Goal: Task Accomplishment & Management: Use online tool/utility

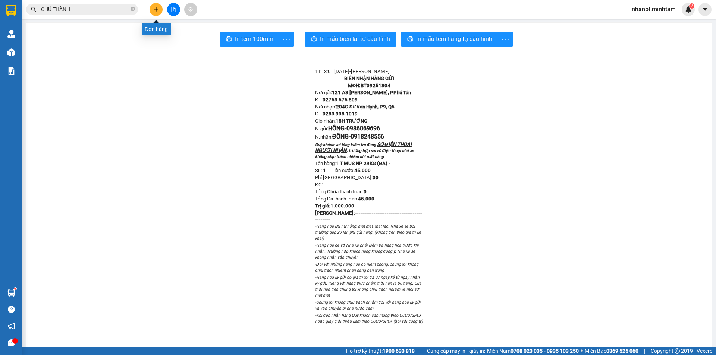
click at [153, 9] on button at bounding box center [156, 9] width 13 height 13
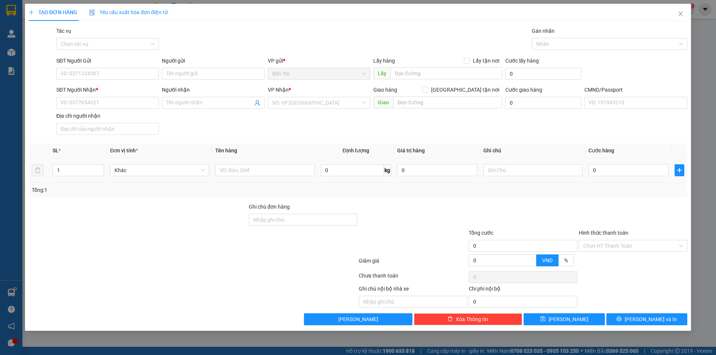
click at [244, 177] on div at bounding box center [264, 170] width 99 height 15
drag, startPoint x: 245, startPoint y: 176, endPoint x: 247, endPoint y: 171, distance: 5.2
click at [245, 175] on input "text" at bounding box center [264, 170] width 99 height 12
click at [247, 171] on input "text" at bounding box center [264, 170] width 99 height 12
type input "1 GIỎ BAO 6KG NP"
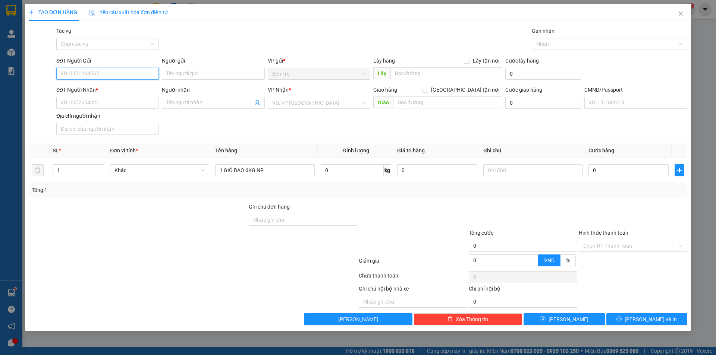
click at [74, 70] on input "SĐT Người Gửi" at bounding box center [107, 74] width 103 height 12
click at [87, 90] on div "0903333648 - CHỊ NGA" at bounding box center [108, 89] width 94 height 8
type input "0903333648"
type input "CHỊ NGA"
type input "0909693536"
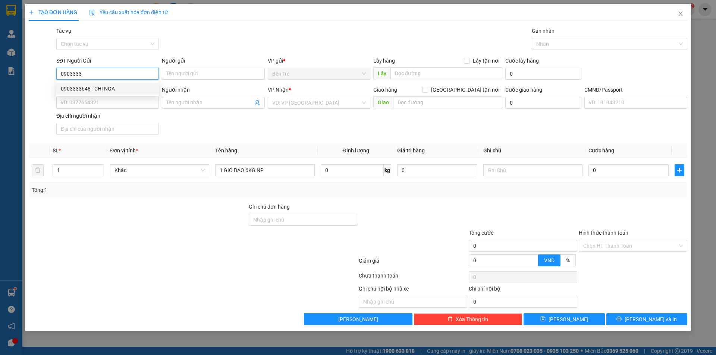
type input "ĐỨC"
type input "0903333648"
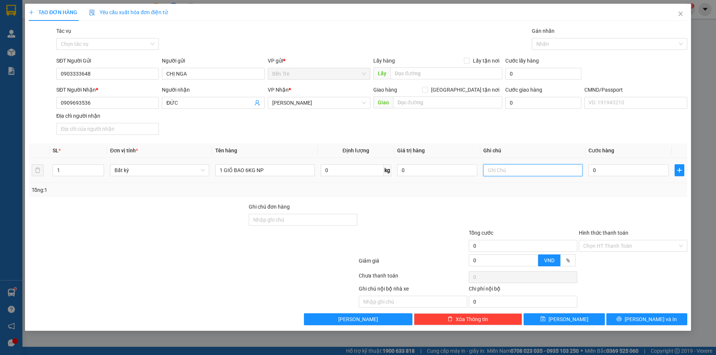
click at [521, 176] on input "text" at bounding box center [532, 170] width 99 height 12
click at [507, 172] on input "text" at bounding box center [532, 170] width 99 height 12
type input "16H30 NHUẬN"
click at [618, 170] on input "0" at bounding box center [628, 170] width 80 height 12
type input "2"
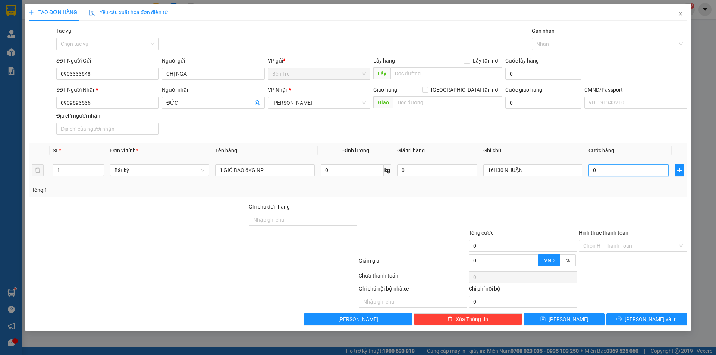
type input "2"
type input "25"
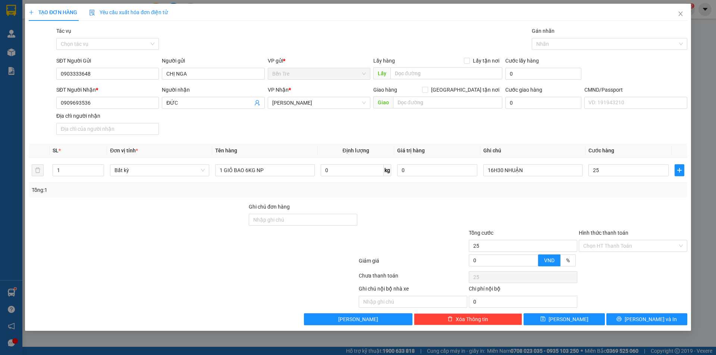
type input "25.000"
click at [508, 203] on div at bounding box center [523, 216] width 110 height 26
click at [614, 251] on input "Hình thức thanh toán" at bounding box center [630, 246] width 94 height 11
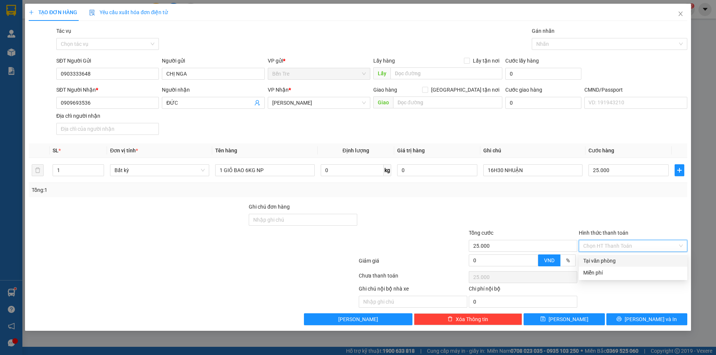
click at [603, 258] on div "Tại văn phòng" at bounding box center [633, 261] width 100 height 8
type input "0"
click at [649, 320] on span "Lưu và In" at bounding box center [651, 319] width 52 height 8
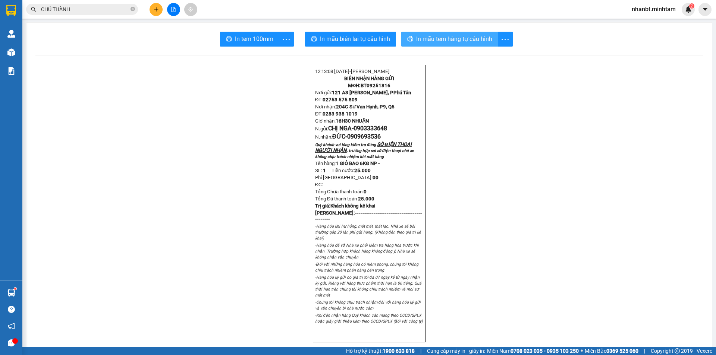
click at [446, 39] on span "In mẫu tem hàng tự cấu hình" at bounding box center [454, 38] width 76 height 9
click at [243, 37] on span "In tem 100mm" at bounding box center [254, 38] width 38 height 9
drag, startPoint x: 241, startPoint y: 38, endPoint x: 239, endPoint y: 44, distance: 5.5
click at [241, 39] on span "In tem 100mm" at bounding box center [254, 38] width 38 height 9
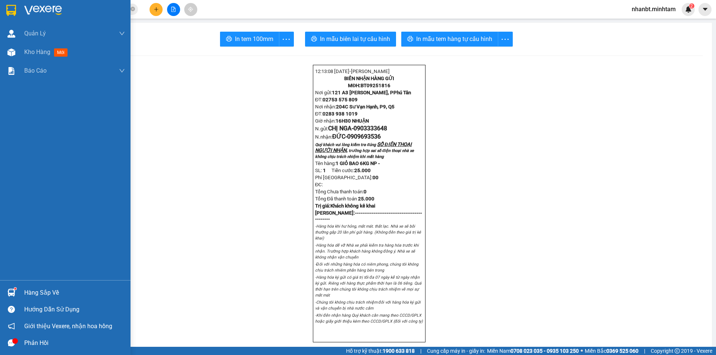
click at [43, 291] on div "Hàng sắp về" at bounding box center [74, 293] width 101 height 11
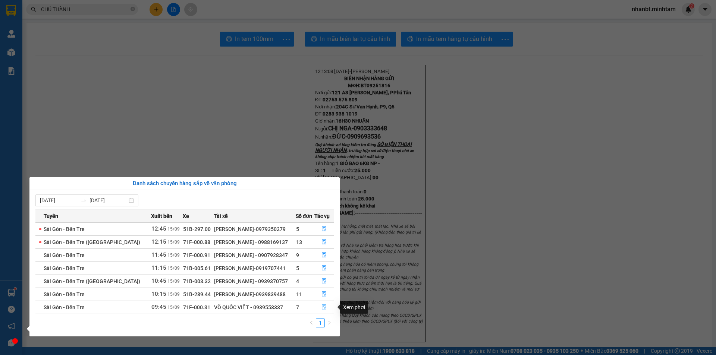
click at [326, 306] on icon "file-done" at bounding box center [323, 307] width 5 height 5
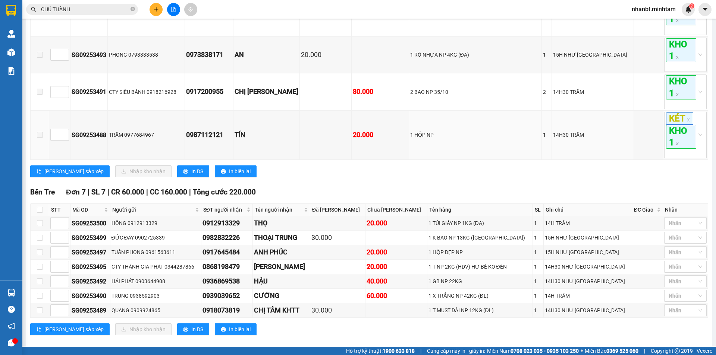
scroll to position [310, 0]
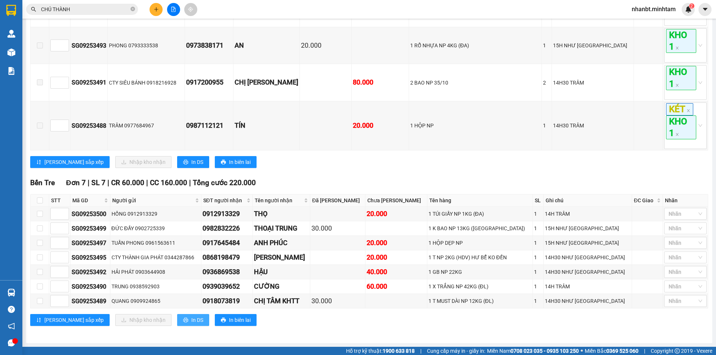
click at [191, 319] on span "In DS" at bounding box center [197, 320] width 12 height 8
drag, startPoint x: 38, startPoint y: 217, endPoint x: 47, endPoint y: 210, distance: 11.1
click at [44, 211] on td at bounding box center [40, 214] width 19 height 15
click at [39, 214] on input "checkbox" at bounding box center [40, 214] width 6 height 6
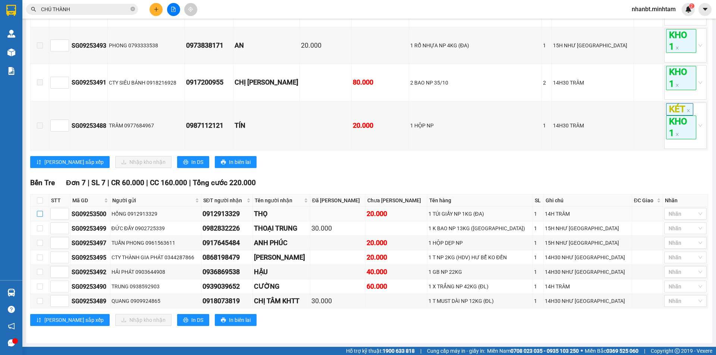
checkbox input "true"
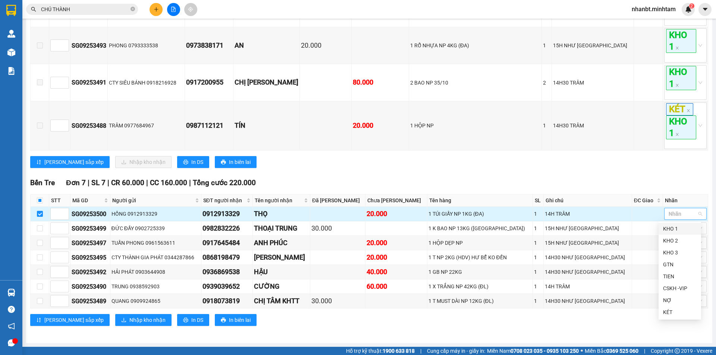
click at [674, 215] on div at bounding box center [681, 214] width 31 height 9
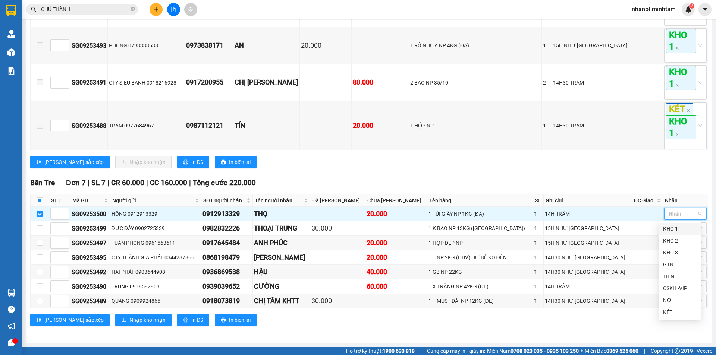
click at [672, 226] on div "KHO 1" at bounding box center [680, 229] width 34 height 8
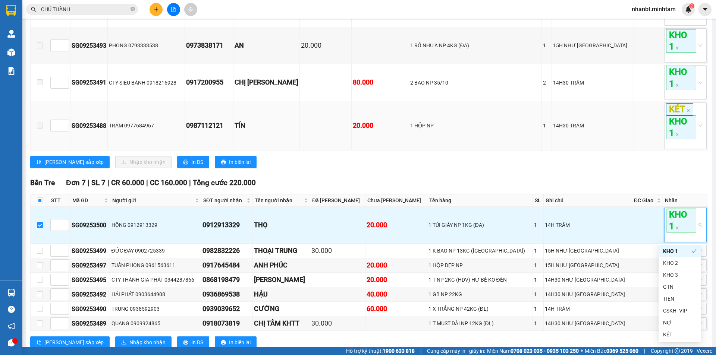
click at [513, 145] on td "1 HỘP NP" at bounding box center [475, 126] width 133 height 50
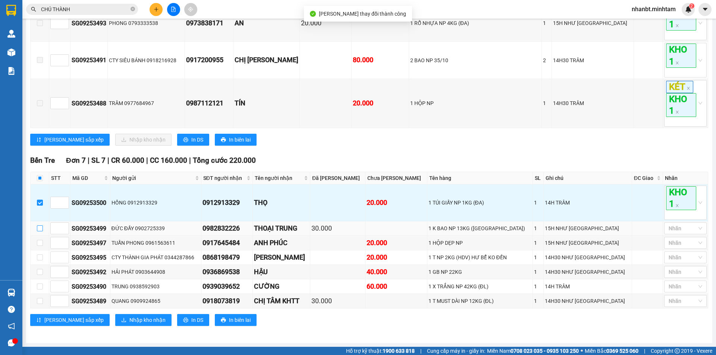
click at [42, 229] on input "checkbox" at bounding box center [40, 229] width 6 height 6
checkbox input "true"
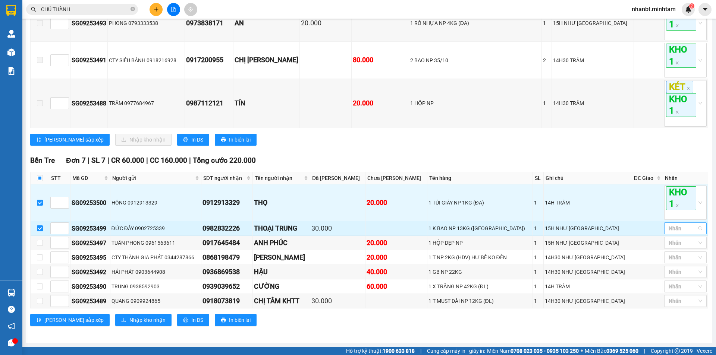
click at [675, 230] on div at bounding box center [681, 228] width 31 height 9
drag, startPoint x: 673, startPoint y: 255, endPoint x: 562, endPoint y: 229, distance: 114.2
click at [668, 255] on div "KHO 2" at bounding box center [680, 255] width 34 height 8
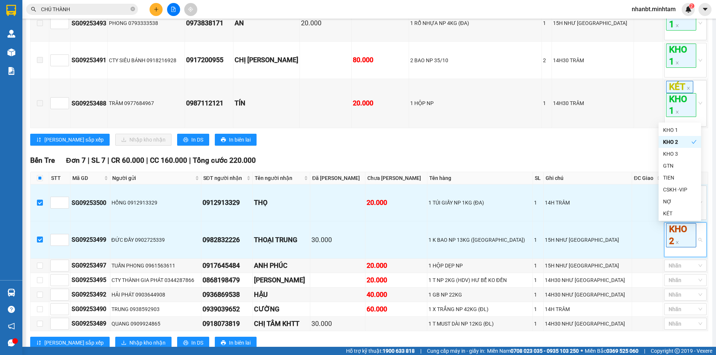
click at [402, 163] on div "Bến Tre Đơn 7 | SL 7 | CR 60.000 | CC 160.000 | Tổng cước 220.000" at bounding box center [369, 160] width 678 height 11
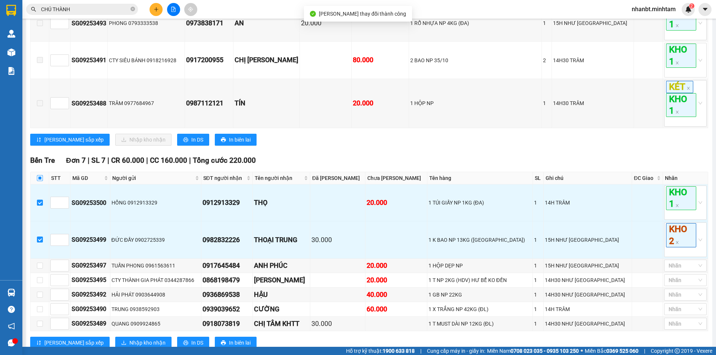
click at [42, 175] on input "checkbox" at bounding box center [40, 178] width 6 height 6
checkbox input "true"
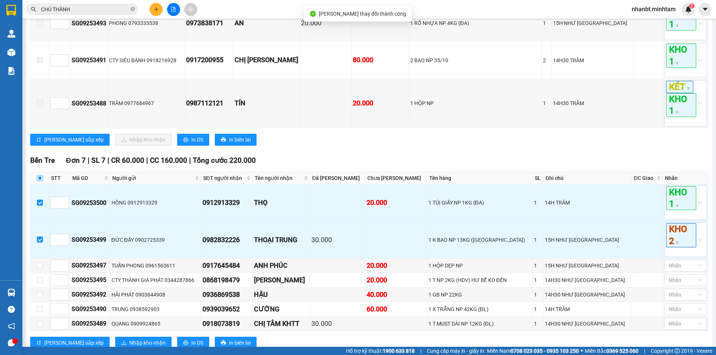
checkbox input "true"
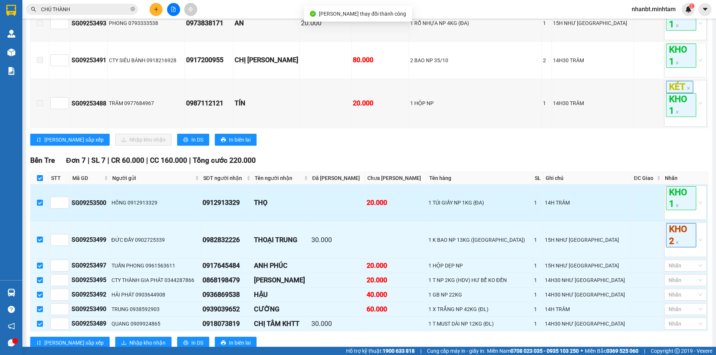
scroll to position [355, 0]
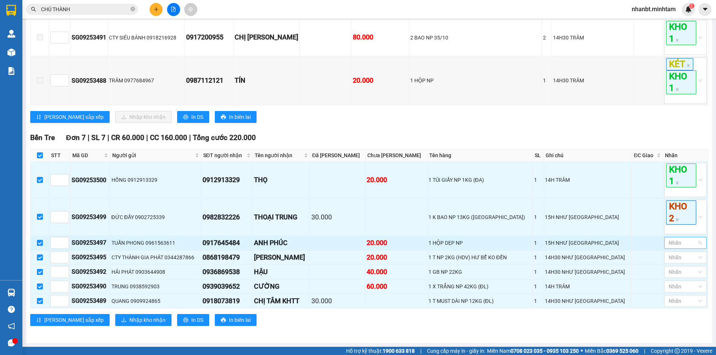
click at [680, 241] on div at bounding box center [681, 243] width 31 height 9
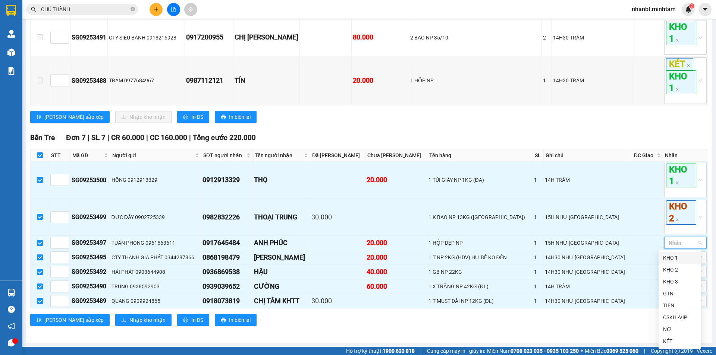
click at [681, 260] on div "KHO 1" at bounding box center [680, 258] width 34 height 8
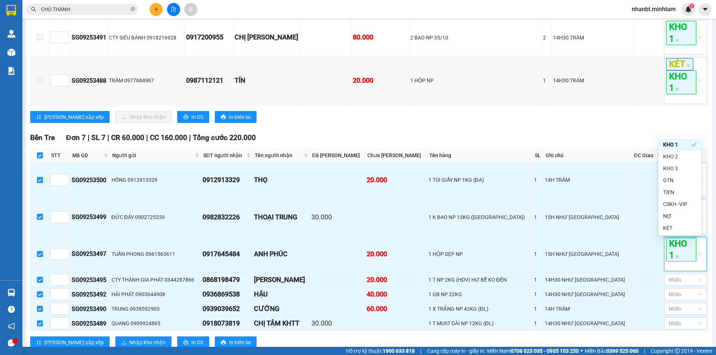
click at [519, 118] on div "Lưu sắp xếp Nhập kho nhận In DS In biên lai" at bounding box center [369, 117] width 678 height 12
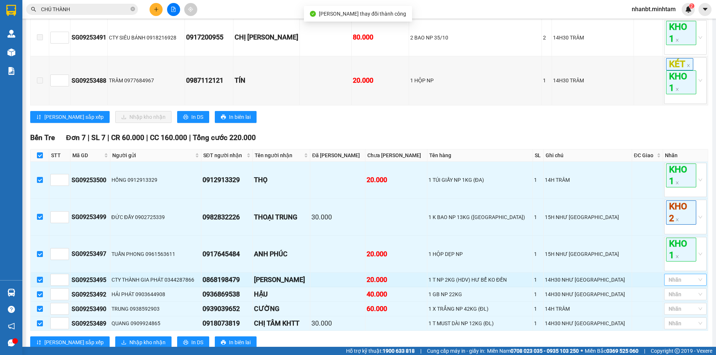
click at [685, 279] on div at bounding box center [681, 280] width 31 height 9
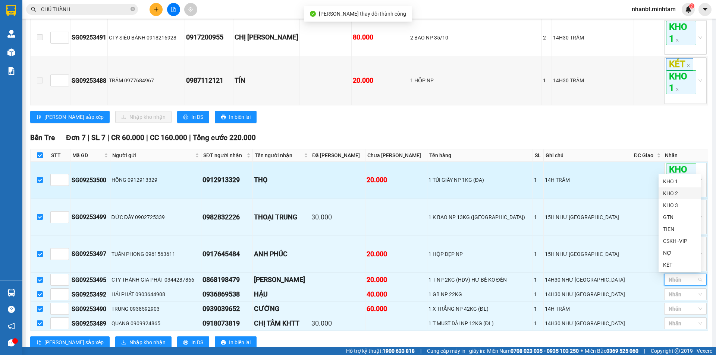
drag, startPoint x: 674, startPoint y: 196, endPoint x: 640, endPoint y: 167, distance: 44.5
click at [640, 167] on body "Kết quả tìm kiếm ( 17 ) Bộ lọc Mã ĐH Trạng thái Món hàng Tổng cước Chưa cước Nh…" at bounding box center [358, 177] width 716 height 355
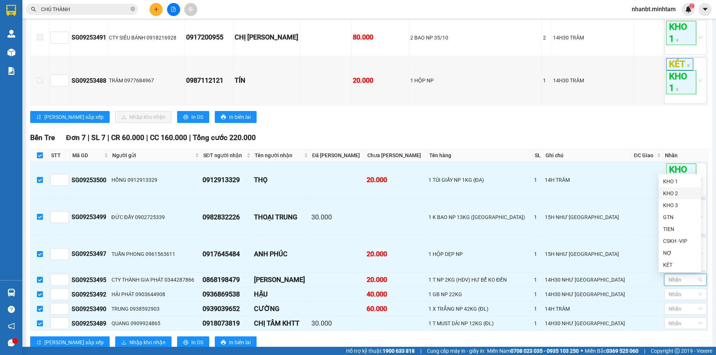
click at [681, 195] on div "KHO 2" at bounding box center [680, 193] width 34 height 8
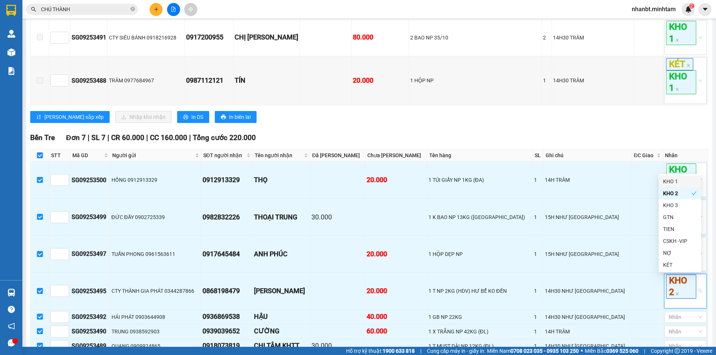
click at [577, 134] on div "Bến Tre Đơn 7 | SL 7 | CR 60.000 | CC 160.000 | Tổng cước 220.000" at bounding box center [369, 137] width 678 height 11
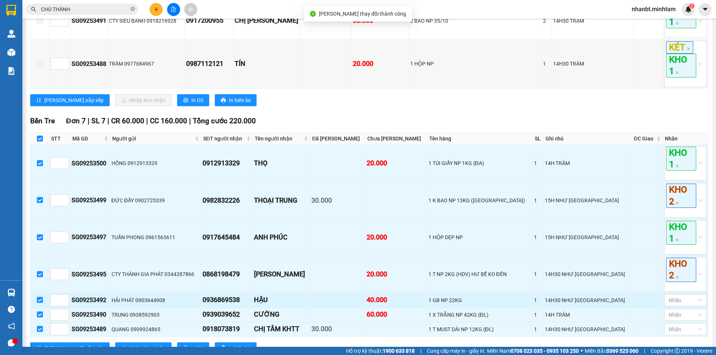
scroll to position [393, 0]
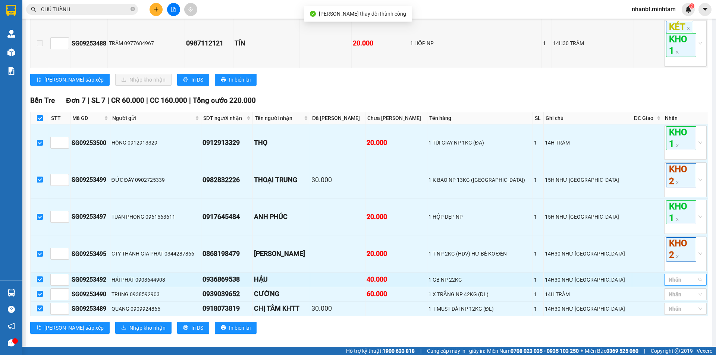
click at [668, 282] on div at bounding box center [681, 280] width 31 height 9
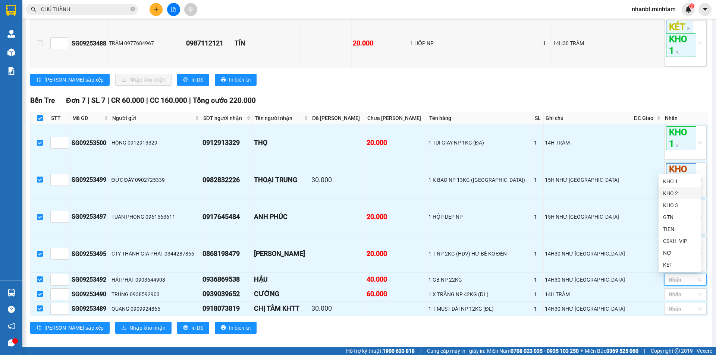
click at [680, 194] on div "KHO 2" at bounding box center [680, 193] width 34 height 8
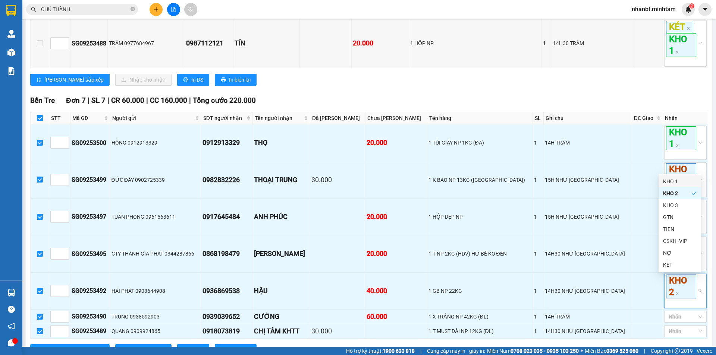
click at [539, 92] on div "TỔNG Đơn 14 | SL 17 | CR 170.000 | CC 320.000 | Tổng cước 490.000 Ngã Tư Huyệ…" at bounding box center [369, 48] width 678 height 635
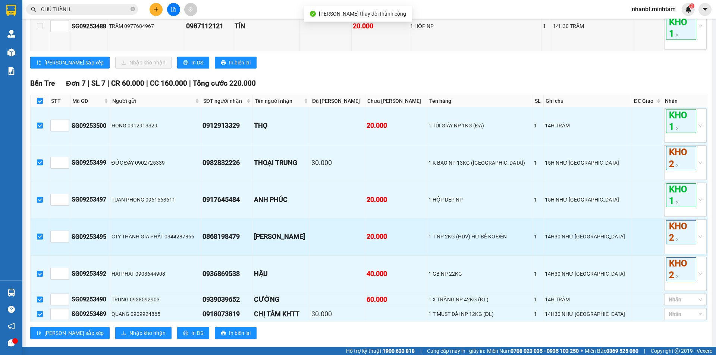
scroll to position [423, 0]
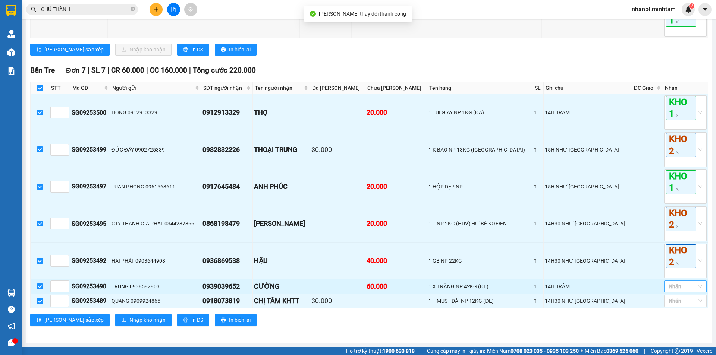
click at [666, 291] on div at bounding box center [681, 286] width 31 height 9
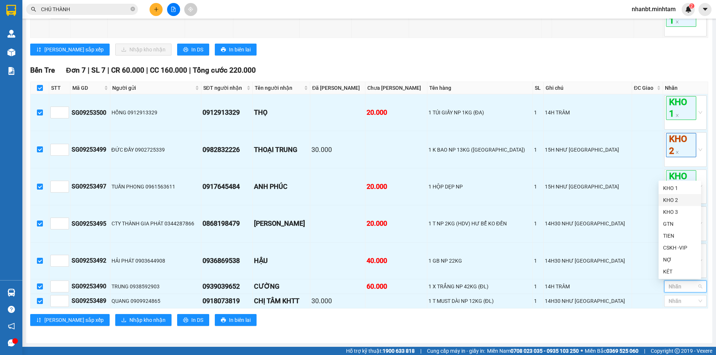
click at [678, 201] on div "KHO 2" at bounding box center [680, 200] width 34 height 8
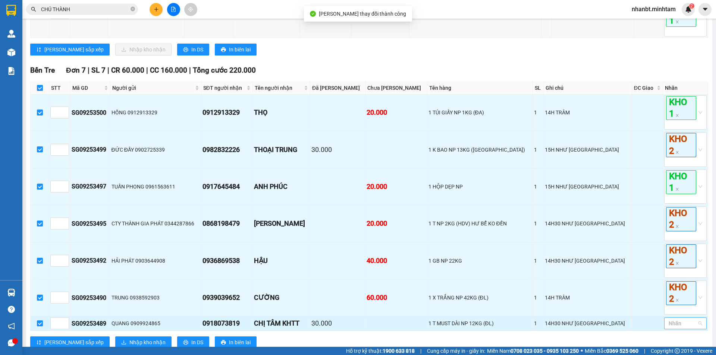
click at [674, 321] on div at bounding box center [681, 323] width 31 height 9
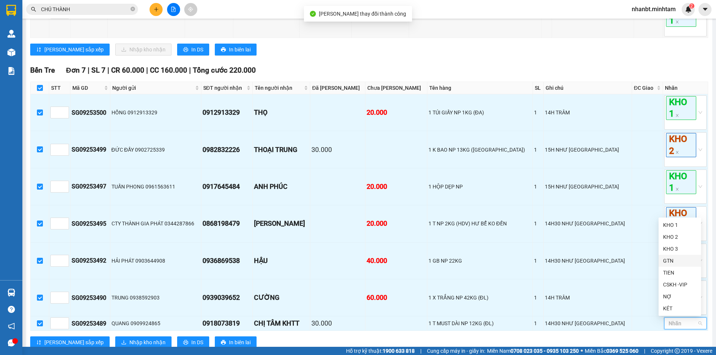
click at [667, 262] on div "GTN" at bounding box center [680, 261] width 34 height 8
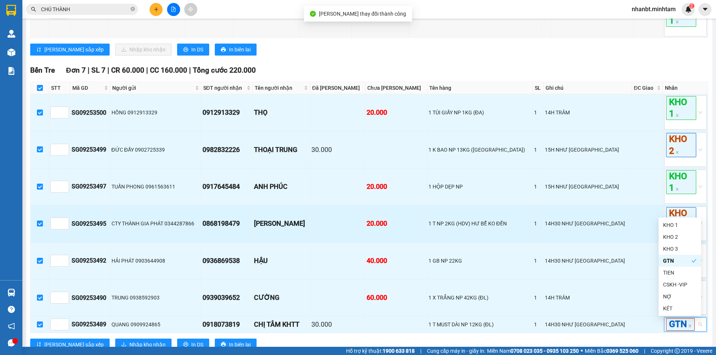
click at [410, 212] on td "20.000" at bounding box center [396, 223] width 62 height 37
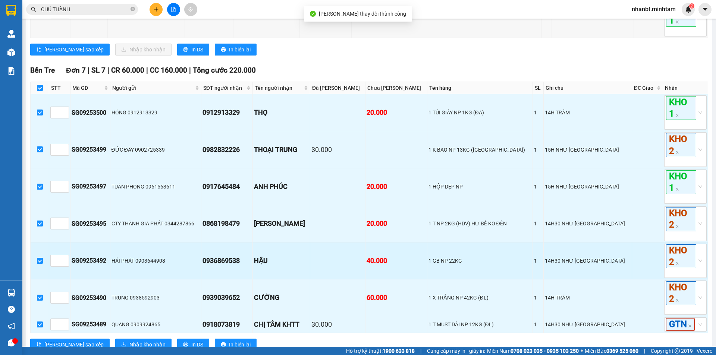
scroll to position [456, 0]
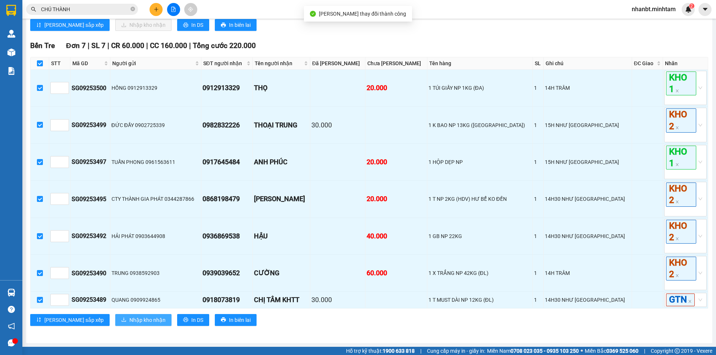
click at [129, 318] on span "Nhập kho nhận" at bounding box center [147, 320] width 36 height 8
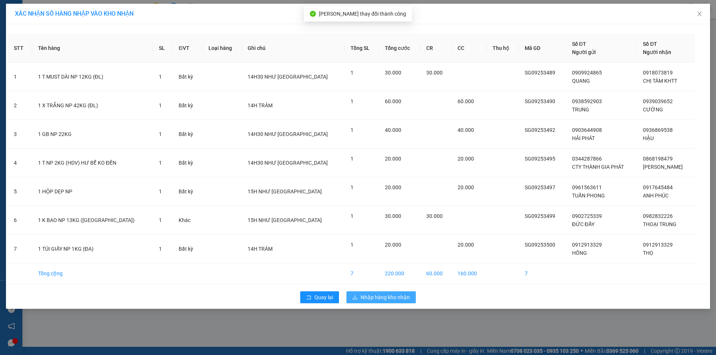
click at [387, 293] on button "Nhập hàng kho nhận" at bounding box center [380, 298] width 69 height 12
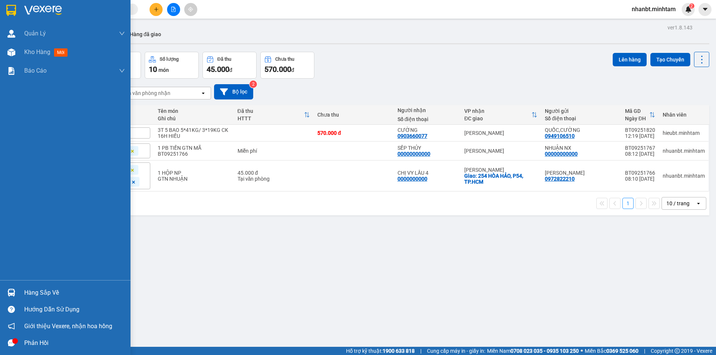
click at [25, 292] on div "Hàng sắp về" at bounding box center [74, 293] width 101 height 11
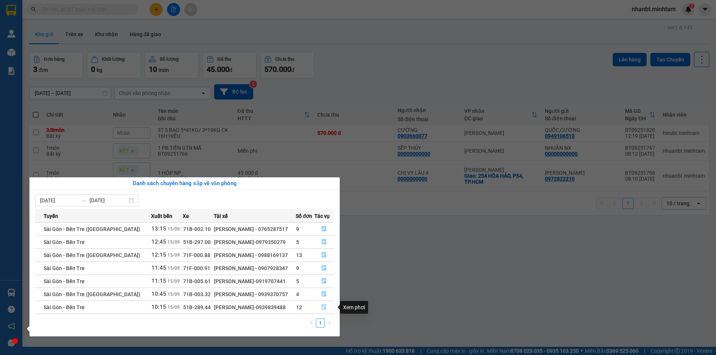
click at [321, 305] on icon "file-done" at bounding box center [323, 307] width 5 height 5
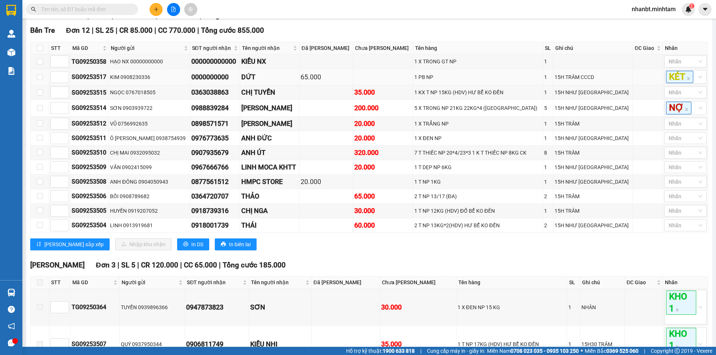
scroll to position [37, 0]
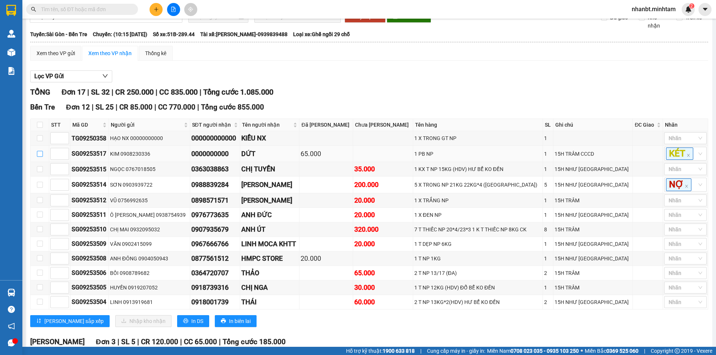
click at [39, 157] on input "checkbox" at bounding box center [40, 154] width 6 height 6
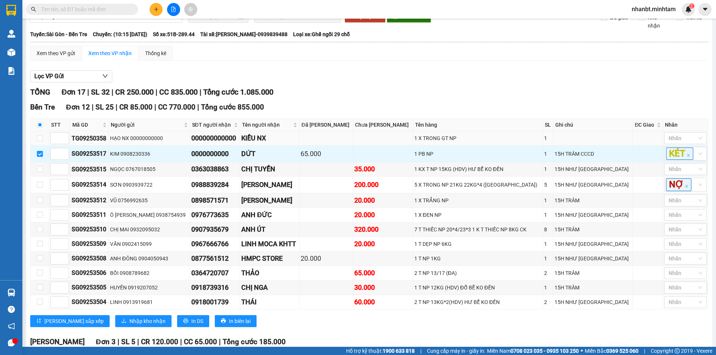
drag, startPoint x: 41, startPoint y: 163, endPoint x: 41, endPoint y: 153, distance: 10.1
click at [41, 157] on input "checkbox" at bounding box center [40, 154] width 6 height 6
checkbox input "false"
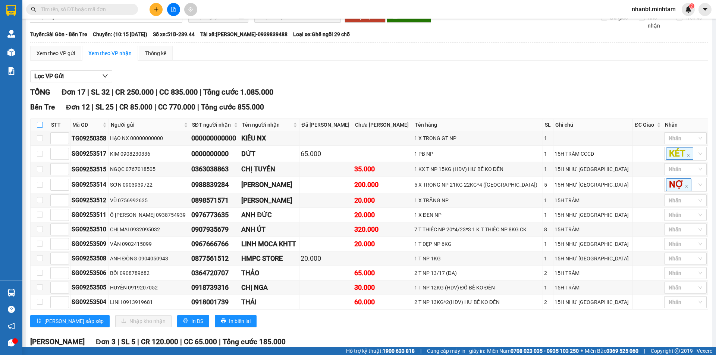
click at [43, 128] on input "checkbox" at bounding box center [40, 125] width 6 height 6
checkbox input "true"
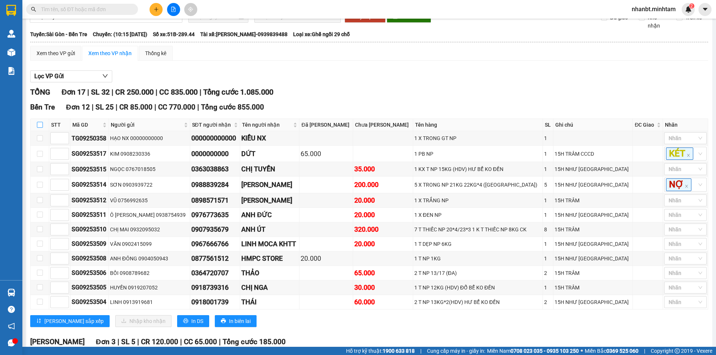
checkbox input "true"
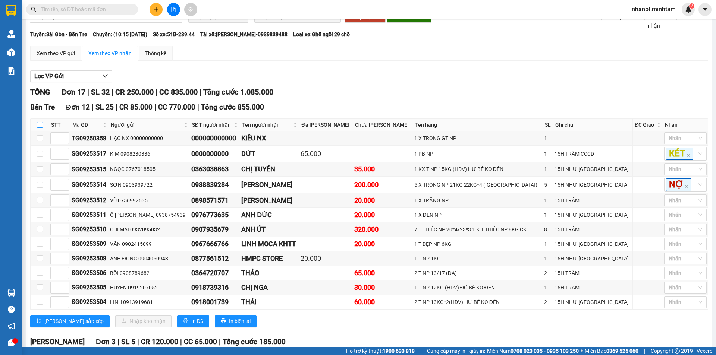
checkbox input "true"
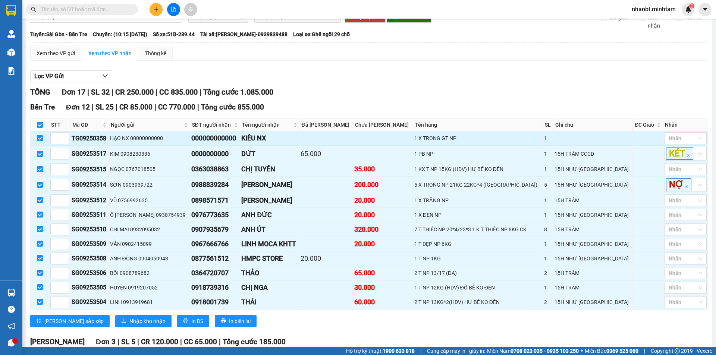
click at [42, 141] on input "checkbox" at bounding box center [40, 138] width 6 height 6
checkbox input "false"
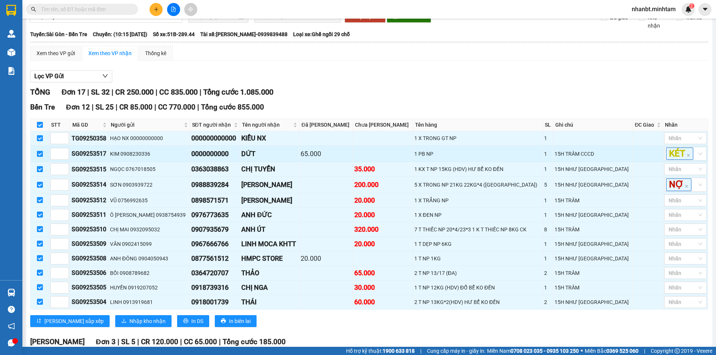
checkbox input "false"
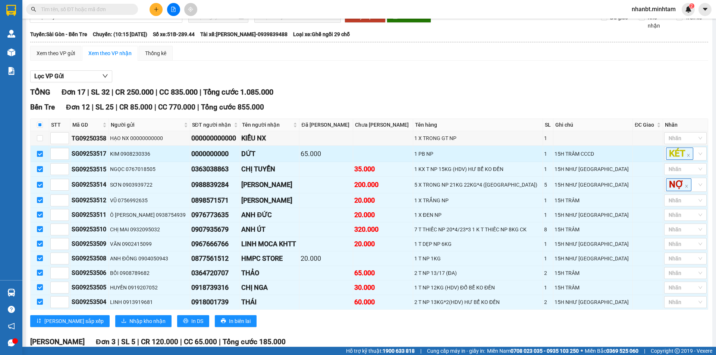
click at [40, 157] on input "checkbox" at bounding box center [40, 154] width 6 height 6
checkbox input "false"
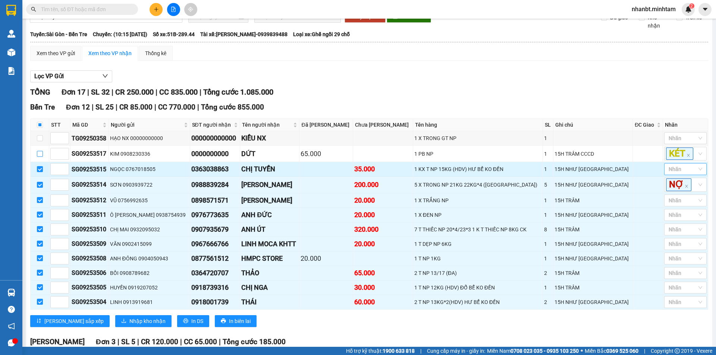
click at [666, 174] on div at bounding box center [668, 169] width 4 height 9
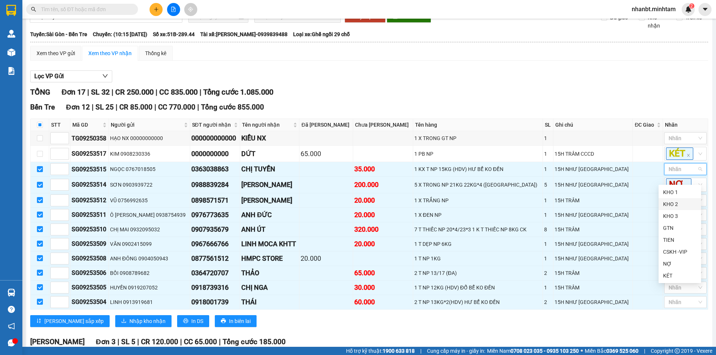
click at [675, 204] on div "KHO 2" at bounding box center [680, 204] width 34 height 8
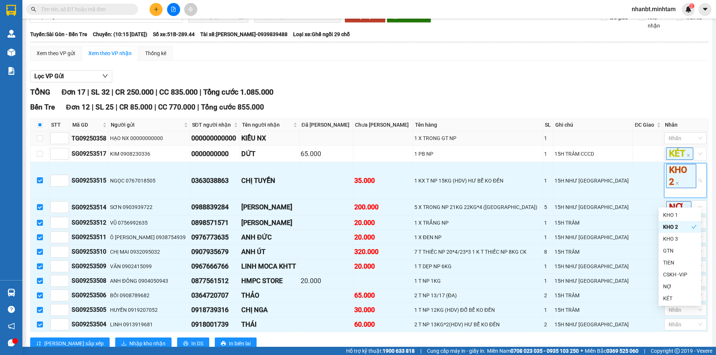
drag, startPoint x: 603, startPoint y: 123, endPoint x: 609, endPoint y: 142, distance: 19.4
click at [607, 119] on div "Bến Tre Đơn 12 | SL 25 | CR 85.000 | CC 770.000 | Tổng cước 855.000 STT Mã GD …" at bounding box center [369, 229] width 678 height 254
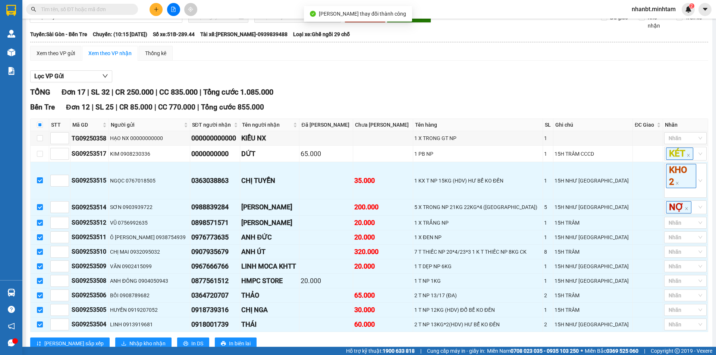
drag, startPoint x: 555, startPoint y: 48, endPoint x: 558, endPoint y: 60, distance: 11.9
click at [555, 45] on th at bounding box center [369, 42] width 679 height 7
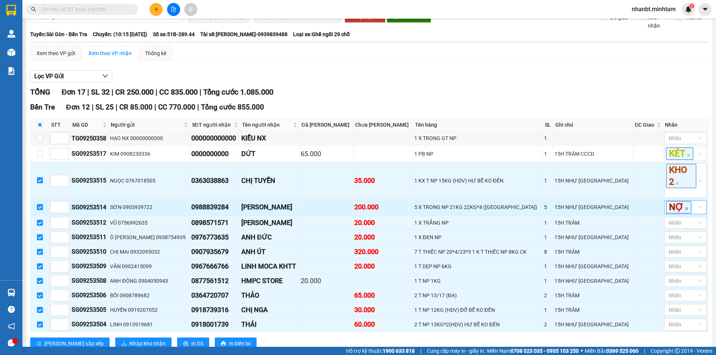
click at [685, 211] on icon "close" at bounding box center [687, 209] width 4 height 4
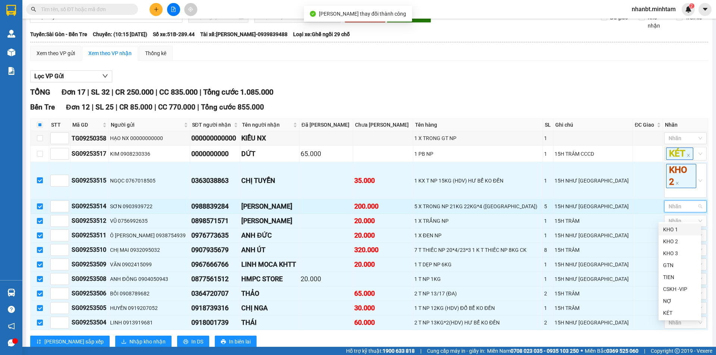
click at [679, 229] on div "KHO 1" at bounding box center [680, 230] width 34 height 8
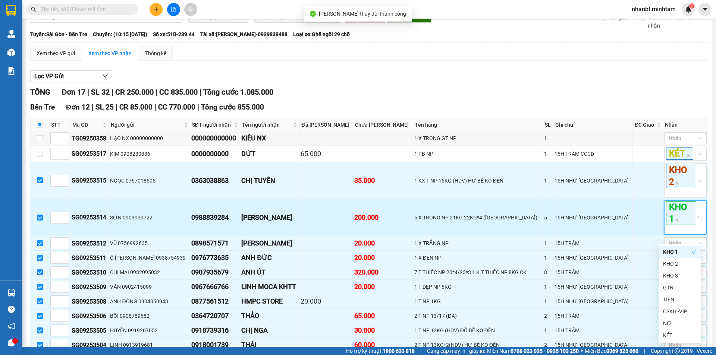
click at [566, 75] on div "Lọc VP Gửi TỔNG Đơn 17 | SL 32 | CR 250.000 | CC 835.000 | Tổng cước 1.085.000…" at bounding box center [369, 350] width 678 height 566
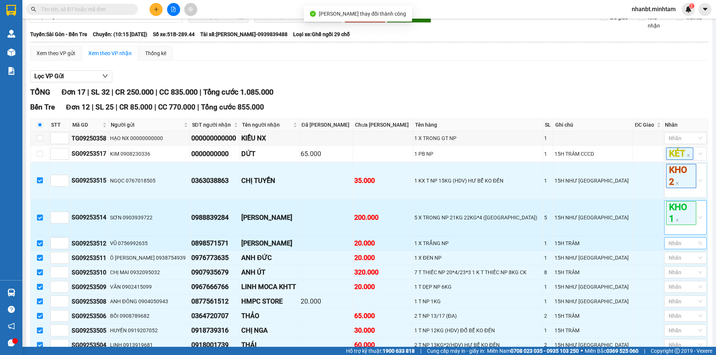
click at [678, 248] on div at bounding box center [681, 243] width 31 height 9
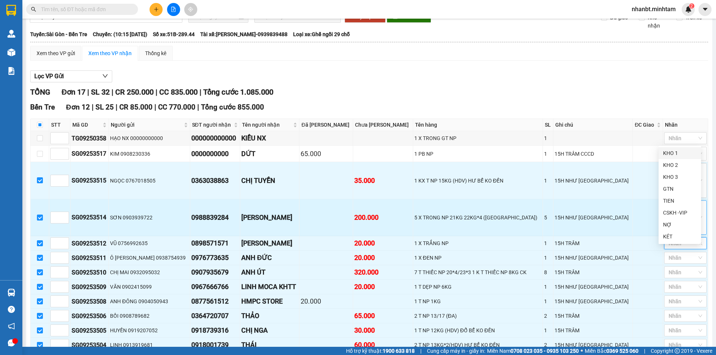
click at [674, 156] on div "KHO 1" at bounding box center [680, 153] width 34 height 8
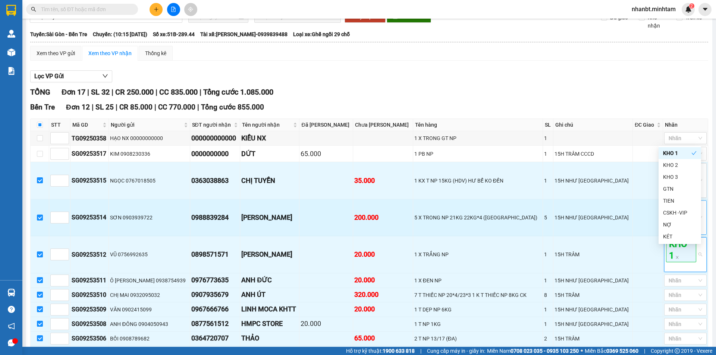
click at [627, 98] on div "TỔNG Đơn 17 | SL 32 | CR 250.000 | CC 835.000 | Tổng cước 1.085.000" at bounding box center [369, 93] width 678 height 12
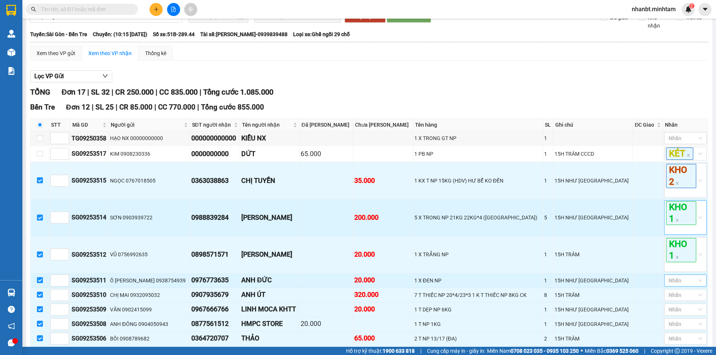
click at [682, 285] on div at bounding box center [681, 280] width 31 height 9
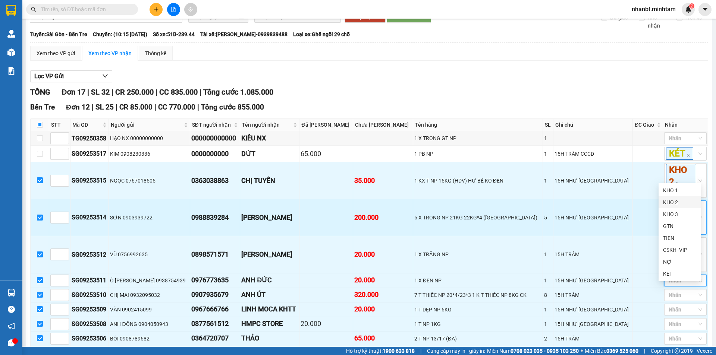
click at [674, 199] on div "KHO 2" at bounding box center [680, 202] width 34 height 8
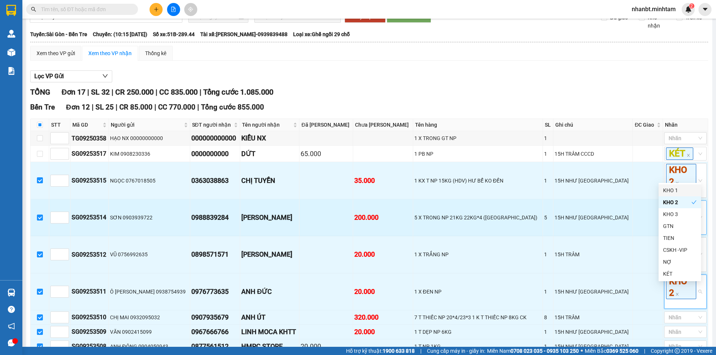
click at [611, 130] on th "Ghi chú" at bounding box center [592, 125] width 79 height 12
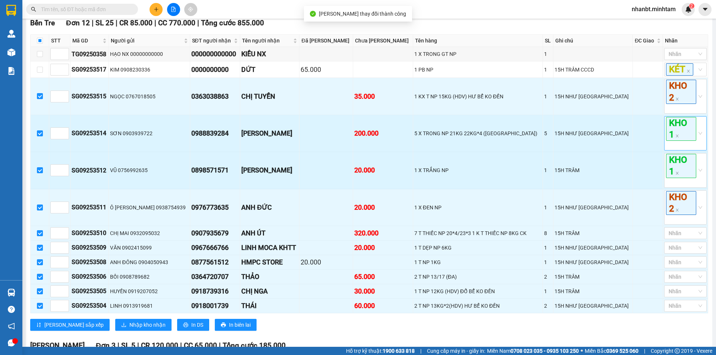
scroll to position [149, 0]
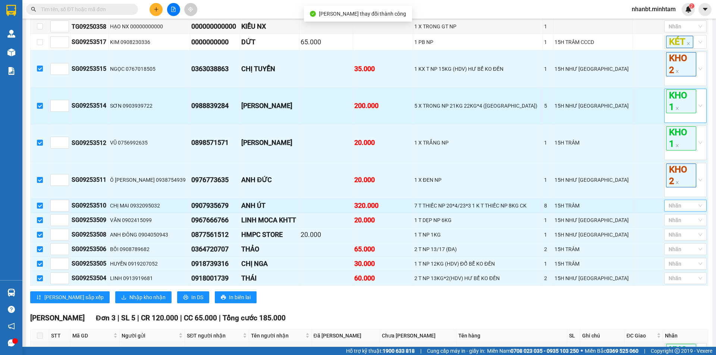
click at [671, 210] on div at bounding box center [681, 205] width 31 height 9
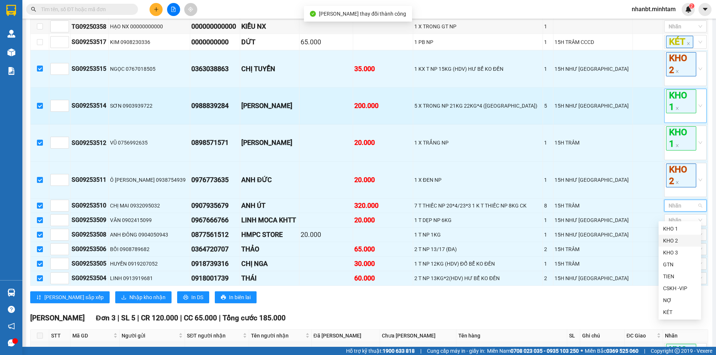
click at [678, 239] on div "KHO 2" at bounding box center [680, 241] width 34 height 8
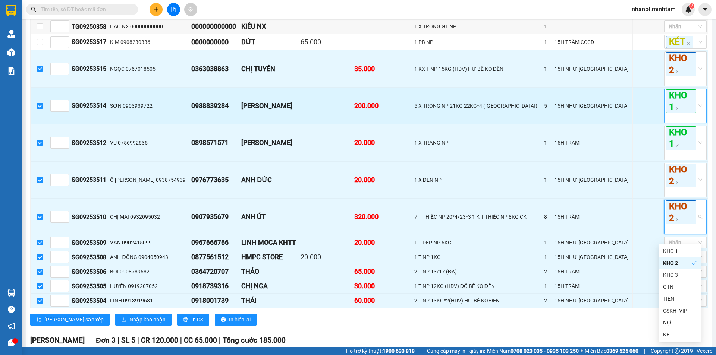
click at [534, 125] on td "5 X TRONG NP 21KG 22KG*4 (TN)" at bounding box center [478, 106] width 130 height 37
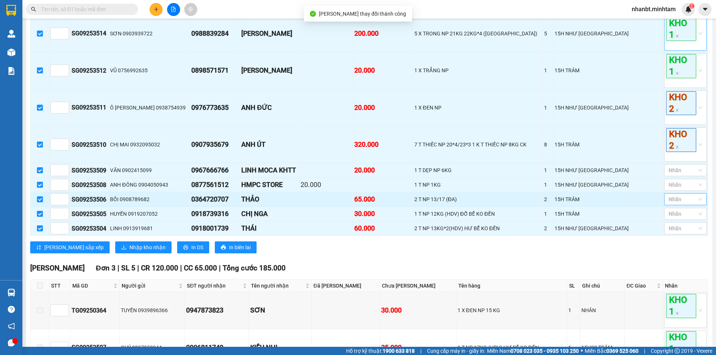
scroll to position [224, 0]
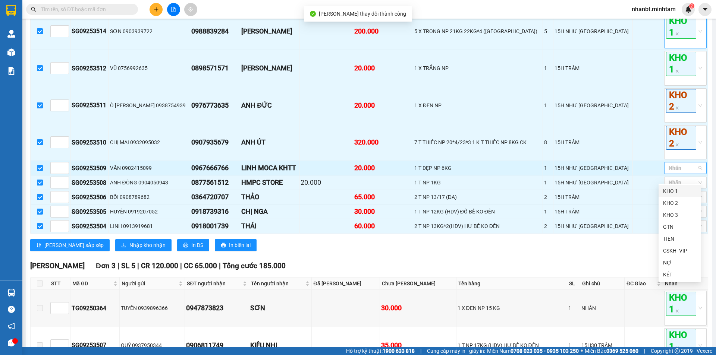
click at [674, 173] on div at bounding box center [681, 168] width 31 height 9
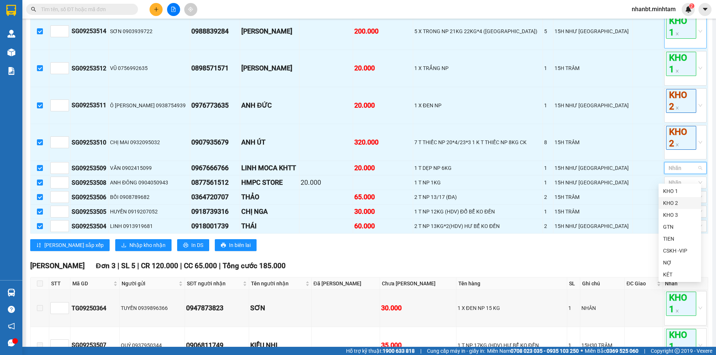
click at [681, 203] on div "KHO 2" at bounding box center [680, 203] width 34 height 8
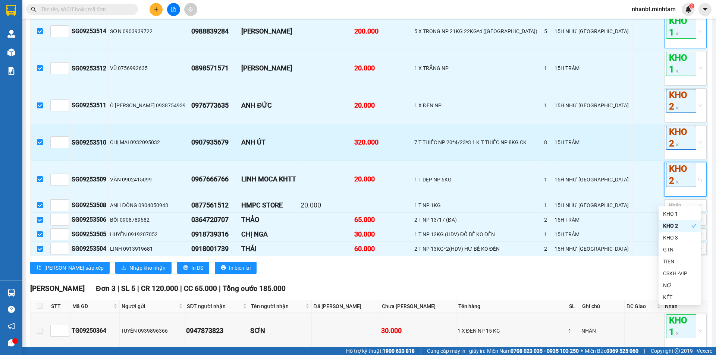
click at [588, 147] on div "15H TRÂM" at bounding box center [593, 142] width 77 height 8
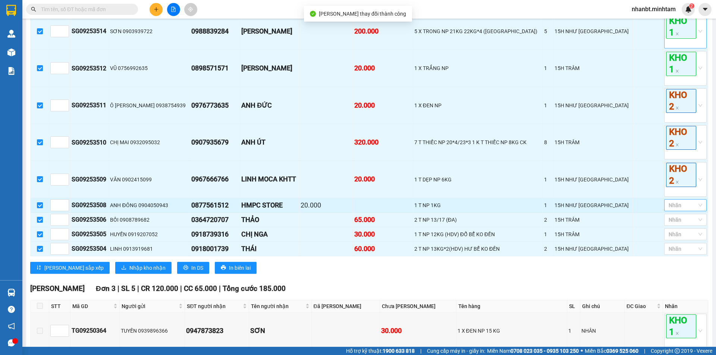
click at [676, 210] on div at bounding box center [681, 205] width 31 height 9
click at [679, 237] on div "KHO 2" at bounding box center [680, 240] width 34 height 8
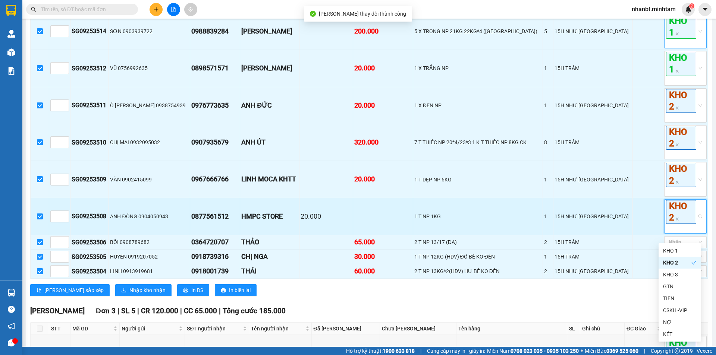
click at [615, 207] on td "15H NHƯ Ý" at bounding box center [592, 216] width 79 height 37
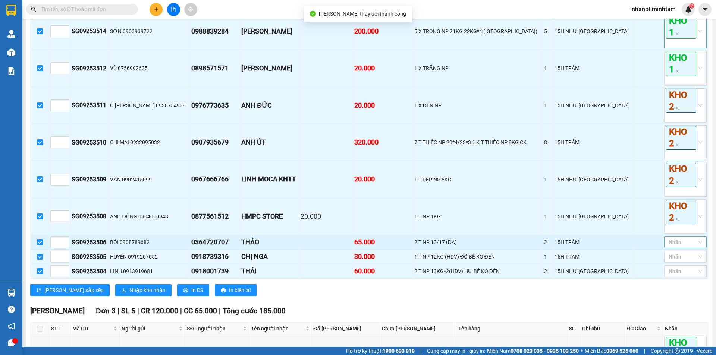
click at [678, 247] on div at bounding box center [681, 242] width 31 height 9
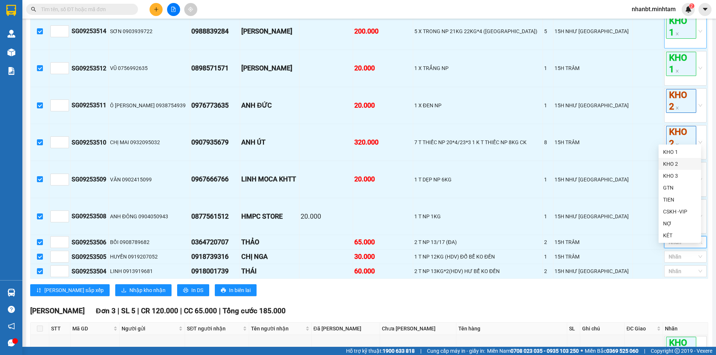
click at [676, 164] on div "KHO 2" at bounding box center [680, 164] width 34 height 8
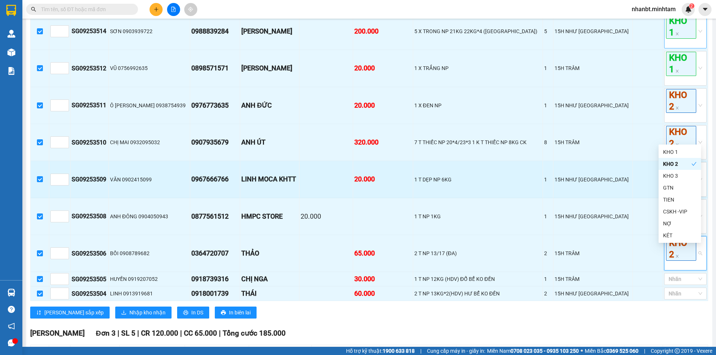
click at [586, 175] on td "15H NHƯ Ý" at bounding box center [592, 179] width 79 height 37
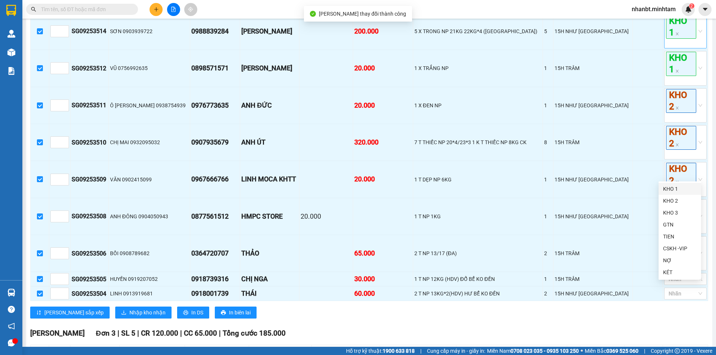
drag, startPoint x: 670, startPoint y: 288, endPoint x: 672, endPoint y: 274, distance: 14.0
click at [670, 284] on div at bounding box center [681, 279] width 31 height 9
click at [670, 200] on div "KHO 2" at bounding box center [680, 201] width 34 height 8
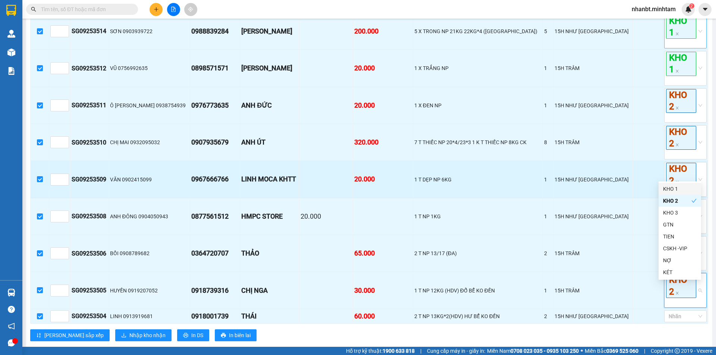
click at [542, 184] on div "1 T DẸP NP 6KG" at bounding box center [478, 180] width 128 height 8
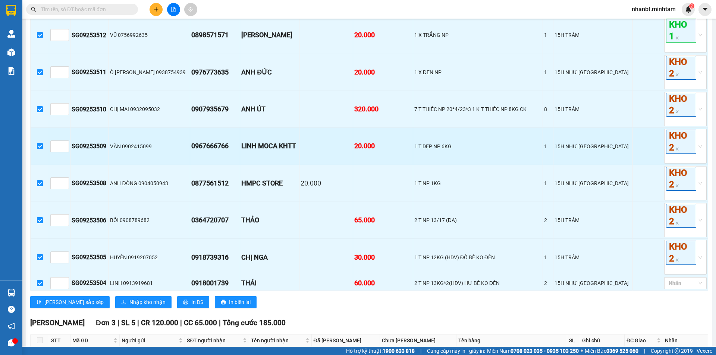
scroll to position [261, 0]
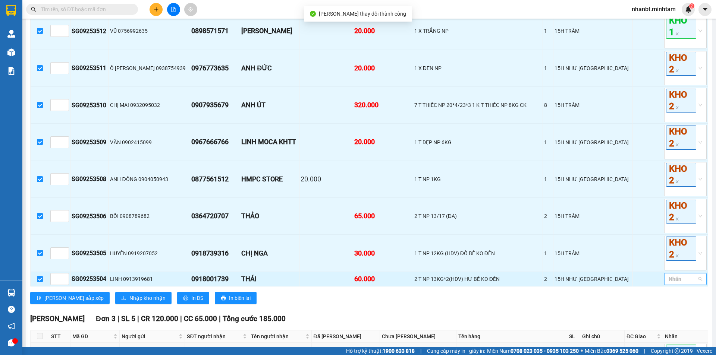
click at [681, 285] on div "Nhãn" at bounding box center [685, 279] width 43 height 12
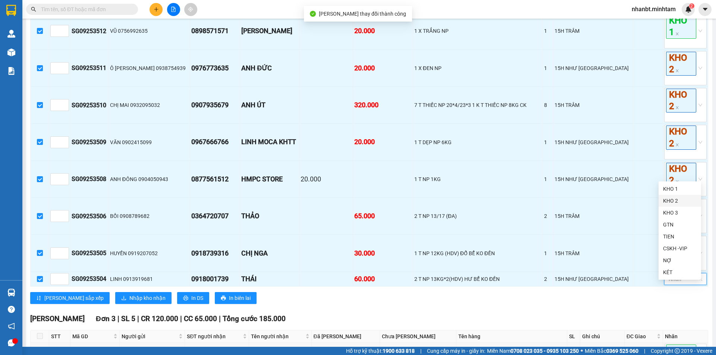
click at [671, 197] on div "KHO 2" at bounding box center [680, 201] width 43 height 12
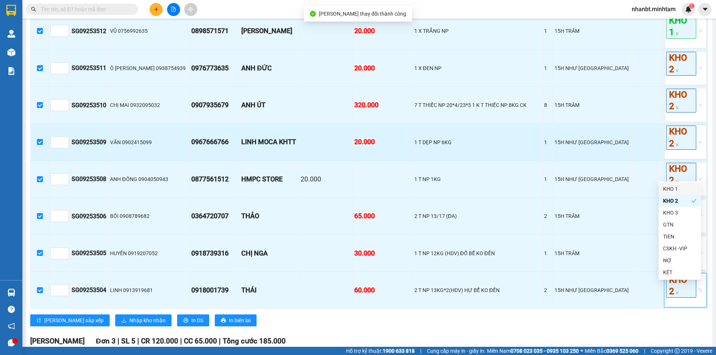
click at [542, 147] on div "1 T DẸP NP 6KG" at bounding box center [478, 142] width 128 height 8
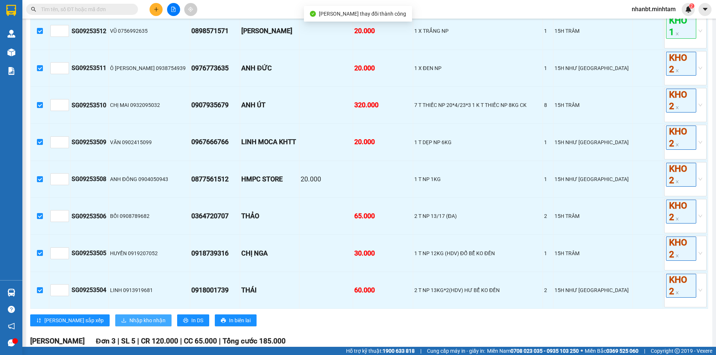
click at [129, 325] on span "Nhập kho nhận" at bounding box center [147, 321] width 36 height 8
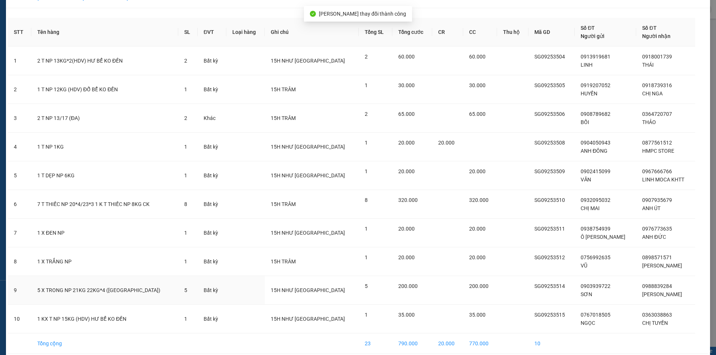
scroll to position [49, 0]
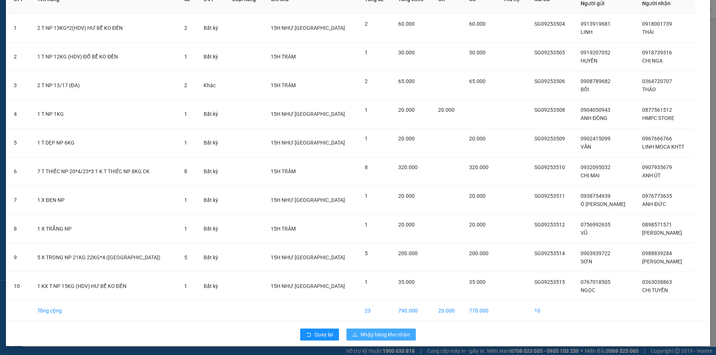
click at [394, 335] on span "Nhập hàng kho nhận" at bounding box center [385, 335] width 49 height 8
